Goal: Transaction & Acquisition: Download file/media

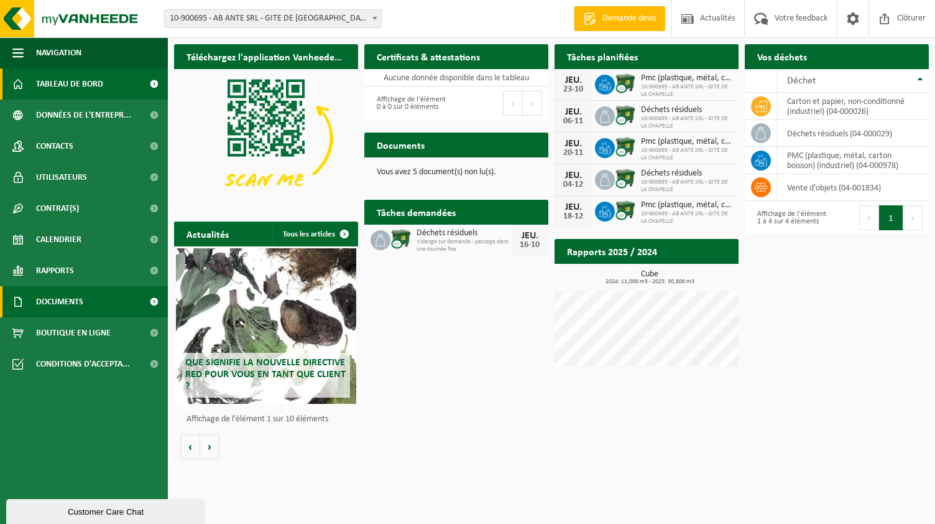
click at [82, 303] on span "Documents" at bounding box center [59, 301] width 47 height 31
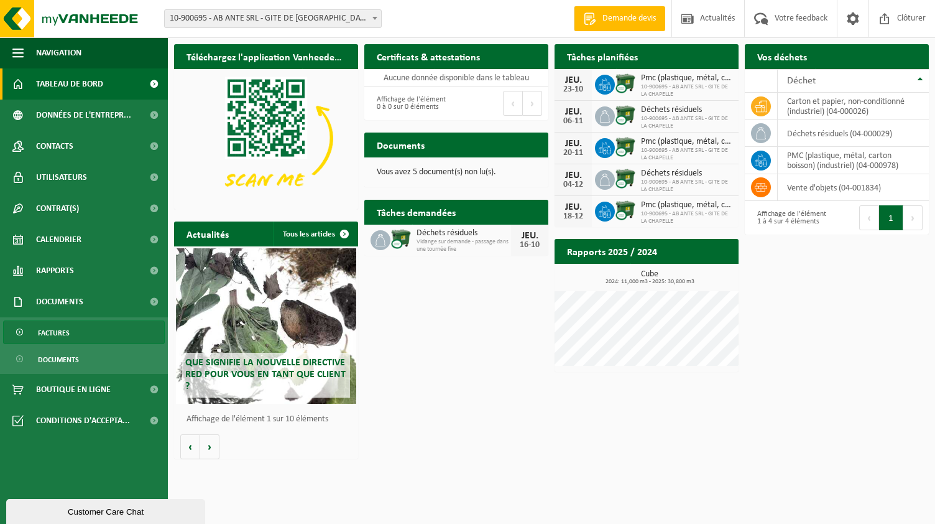
click at [74, 328] on link "Factures" at bounding box center [84, 332] width 162 height 24
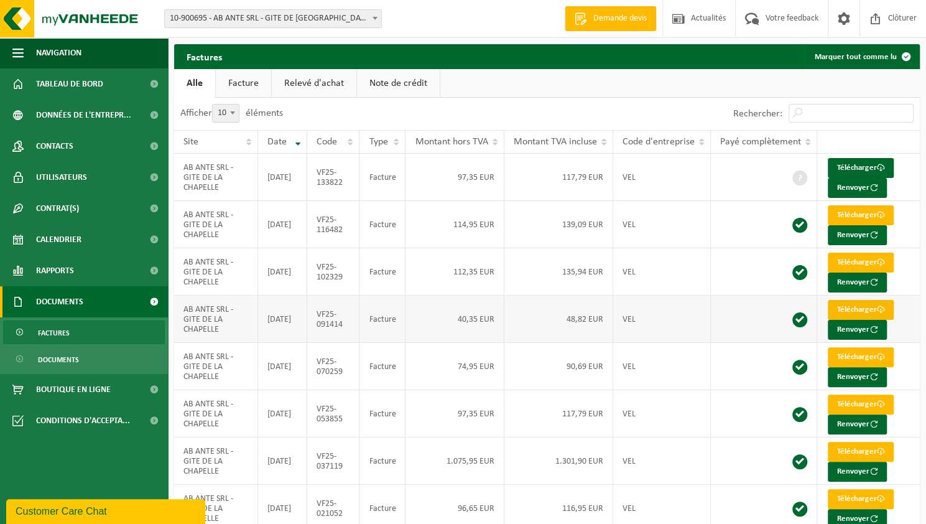
click at [861, 309] on link "Télécharger" at bounding box center [861, 310] width 66 height 20
click at [856, 258] on link "Télécharger" at bounding box center [861, 263] width 66 height 20
click at [863, 211] on link "Télécharger" at bounding box center [861, 215] width 66 height 20
click at [850, 165] on link "Télécharger" at bounding box center [861, 168] width 66 height 20
